Goal: Task Accomplishment & Management: Manage account settings

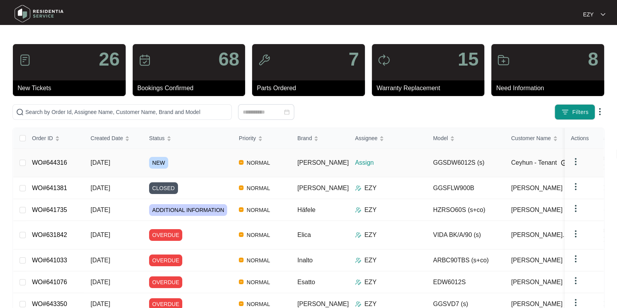
click at [197, 159] on div "NEW" at bounding box center [190, 163] width 83 height 12
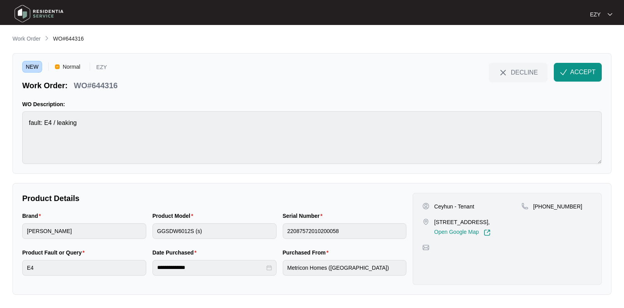
click at [103, 86] on p "WO#644316" at bounding box center [96, 85] width 44 height 11
copy div "WO#644316 DECLINE ACCEPT"
click at [434, 206] on p "Ceyhun - Tenant" at bounding box center [454, 206] width 40 height 8
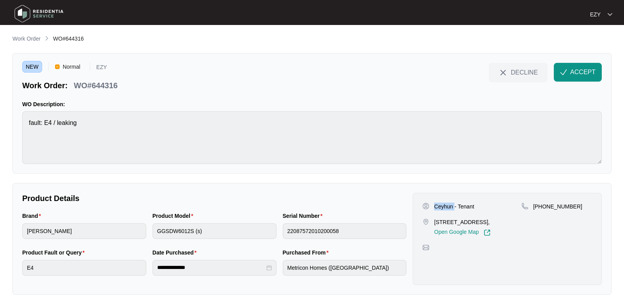
click at [434, 206] on p "Ceyhun - Tenant" at bounding box center [454, 206] width 40 height 8
copy p "Ceyhun"
click at [468, 202] on p "Ceyhun - Tenant" at bounding box center [454, 206] width 40 height 8
copy p "Tenant"
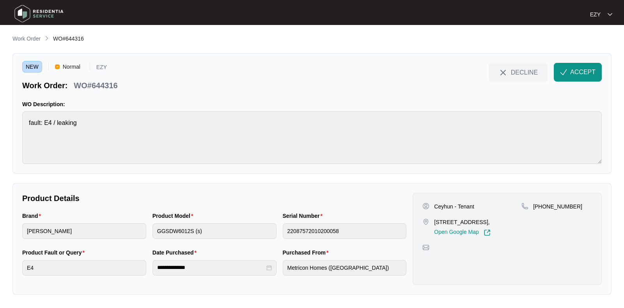
click at [458, 226] on p "[STREET_ADDRESS]," at bounding box center [462, 222] width 56 height 8
copy p "[STREET_ADDRESS],"
drag, startPoint x: 586, startPoint y: 215, endPoint x: 543, endPoint y: 210, distance: 42.9
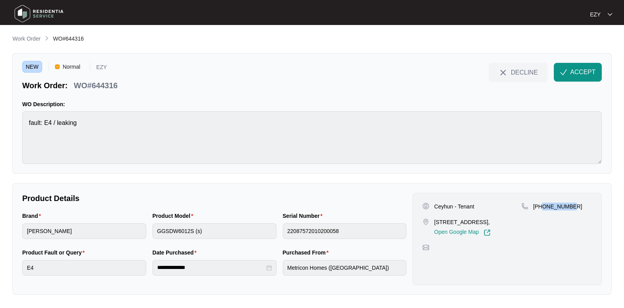
click at [543, 210] on div "[PHONE_NUMBER]" at bounding box center [557, 219] width 71 height 34
copy p "475760753"
click at [568, 73] on button "ACCEPT" at bounding box center [578, 72] width 48 height 19
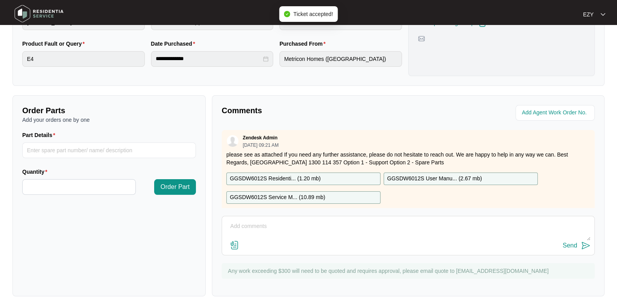
scroll to position [8, 0]
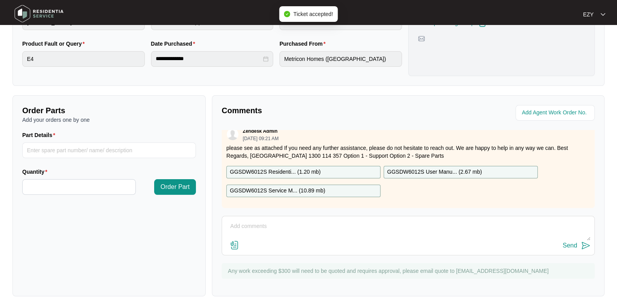
click at [280, 169] on p "GGSDW6012S Residenti... ( 1.20 mb )" at bounding box center [275, 172] width 91 height 9
click at [284, 188] on p "GGSDW6012S Service M... ( 10.89 mb )" at bounding box center [277, 190] width 95 height 9
click at [462, 168] on p "GGSDW6012S User Manu... ( 2.67 mb )" at bounding box center [434, 172] width 95 height 9
